Goal: Information Seeking & Learning: Learn about a topic

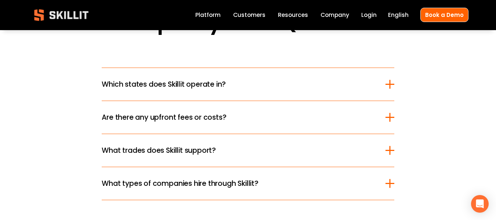
scroll to position [1212, 0]
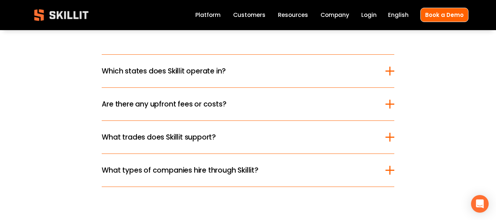
click at [289, 70] on span "Which states does Skillit operate in?" at bounding box center [244, 71] width 284 height 11
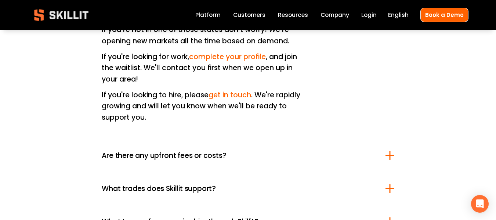
scroll to position [1359, 0]
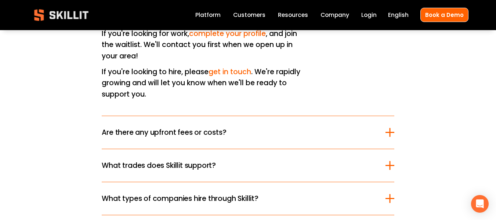
click at [271, 127] on span "Are there any upfront fees or costs?" at bounding box center [244, 132] width 284 height 11
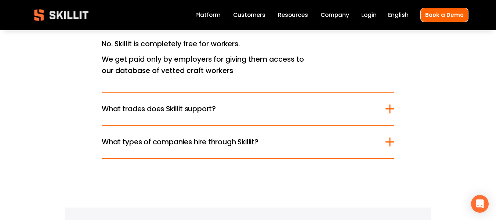
scroll to position [1285, 0]
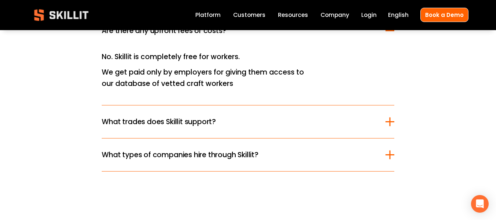
click at [275, 123] on span "What trades does Skillit support?" at bounding box center [244, 121] width 284 height 11
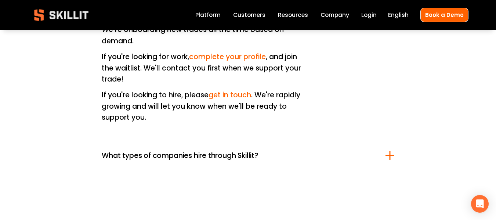
scroll to position [1396, 0]
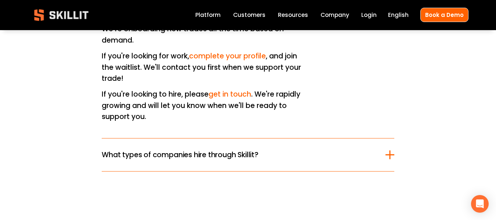
click at [261, 154] on span "What types of companies hire through Skillit?" at bounding box center [244, 154] width 284 height 11
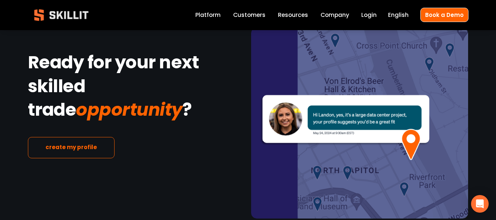
scroll to position [1737, 0]
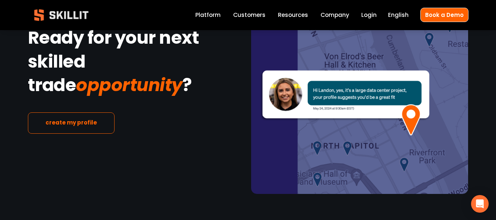
click at [343, 15] on link "Company" at bounding box center [335, 15] width 29 height 10
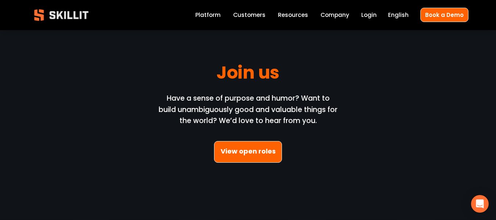
scroll to position [2057, 0]
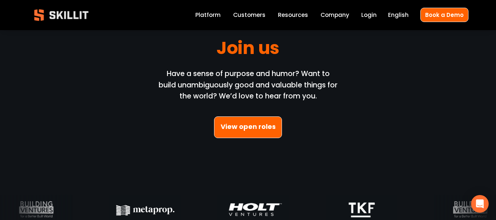
click at [257, 136] on link "View open roles" at bounding box center [248, 127] width 68 height 22
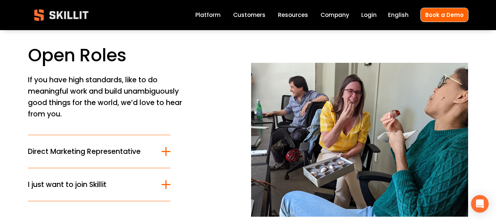
scroll to position [37, 0]
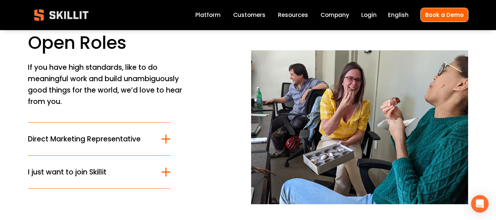
click at [166, 173] on div at bounding box center [166, 172] width 1 height 9
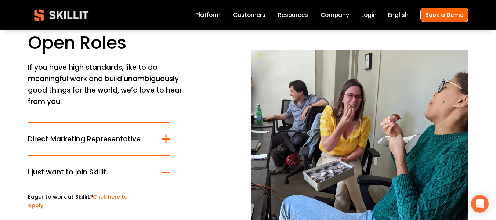
click at [173, 136] on div "Open Roles If you have high standards, like to do meaningful work and build una…" at bounding box center [248, 132] width 496 height 212
click at [165, 136] on div at bounding box center [166, 139] width 9 height 9
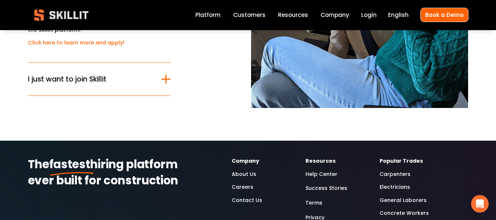
scroll to position [257, 0]
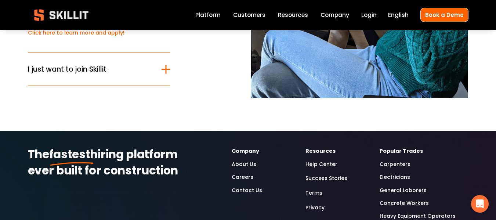
click at [245, 173] on link "Careers" at bounding box center [243, 177] width 22 height 8
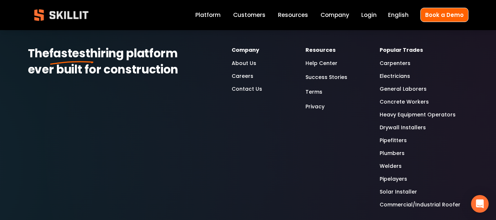
scroll to position [257, 0]
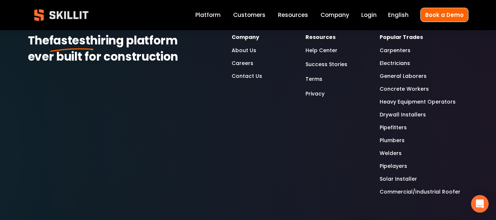
click at [422, 79] on link "General Laborers" at bounding box center [403, 76] width 47 height 8
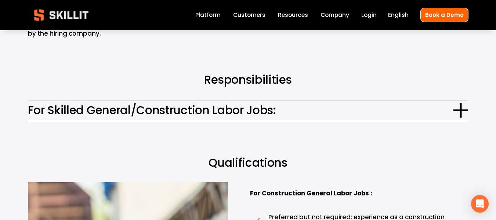
scroll to position [404, 0]
click at [396, 112] on span "For Skilled General/Construction Labor Jobs:" at bounding box center [241, 109] width 426 height 17
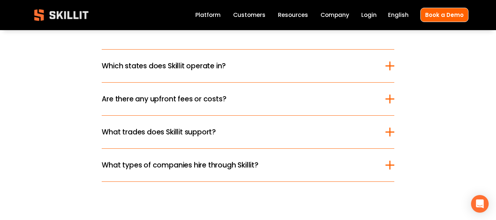
scroll to position [2130, 0]
